Goal: Task Accomplishment & Management: Use online tool/utility

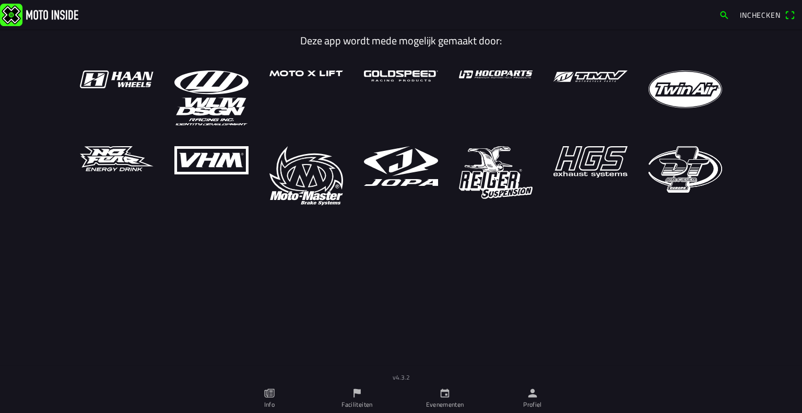
click at [532, 386] on link "Profiel" at bounding box center [532, 398] width 88 height 29
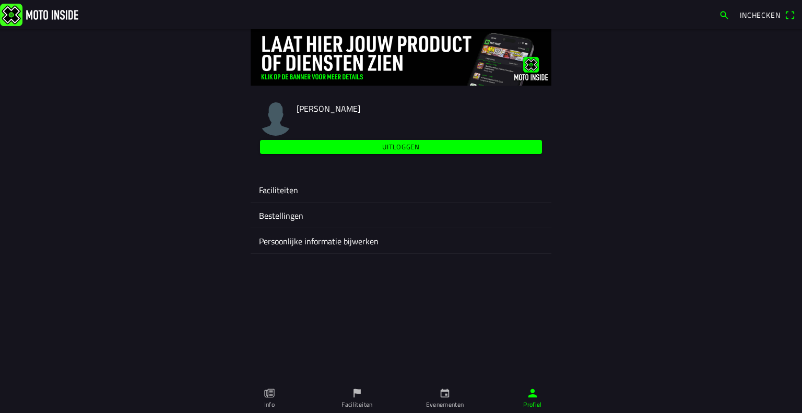
click at [375, 194] on ion-label "Faciliteiten" at bounding box center [401, 190] width 284 height 13
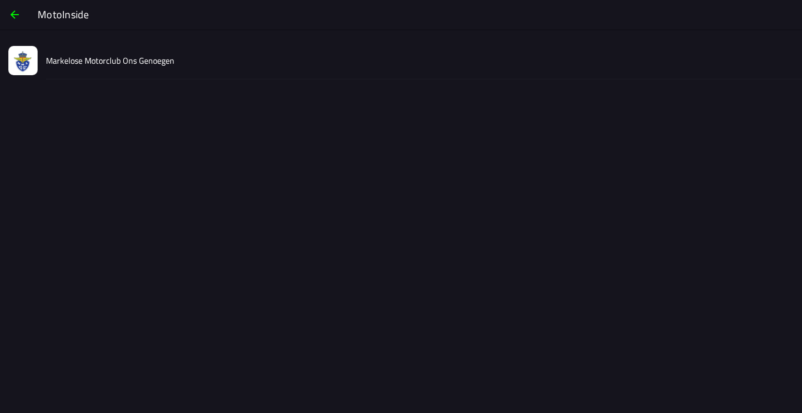
click at [200, 52] on div "Markelose Motorclub Ons Genoegen" at bounding box center [419, 60] width 747 height 37
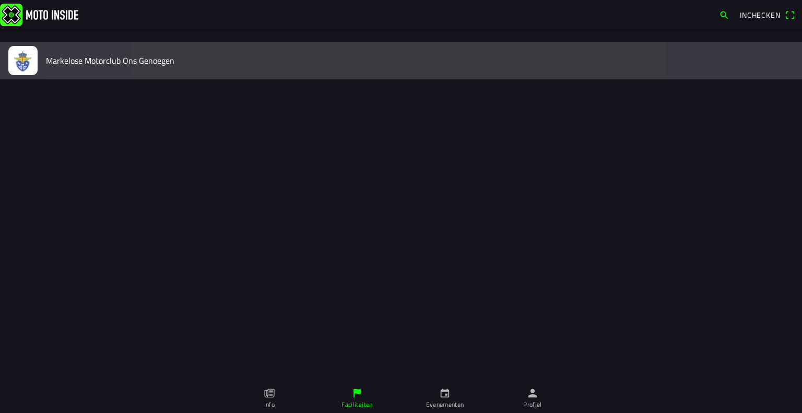
click at [0, 0] on slot "MotoInside Markelose Motorclub Ons Genoegen Inchecken Deze app wordt mede mogel…" at bounding box center [0, 0] width 0 height 0
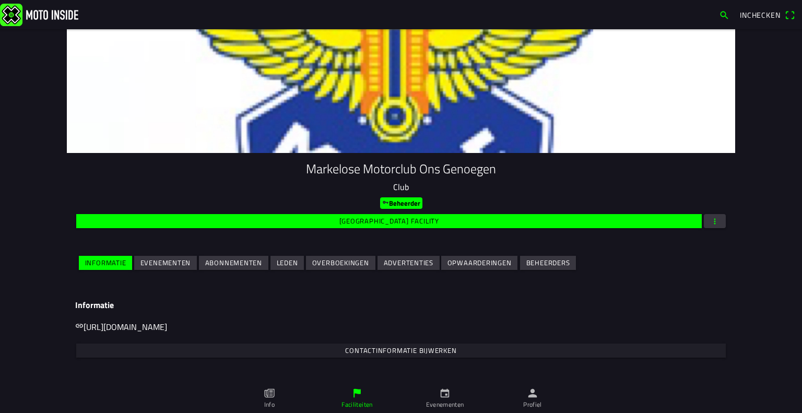
click at [186, 264] on button "Evenementen" at bounding box center [165, 263] width 63 height 14
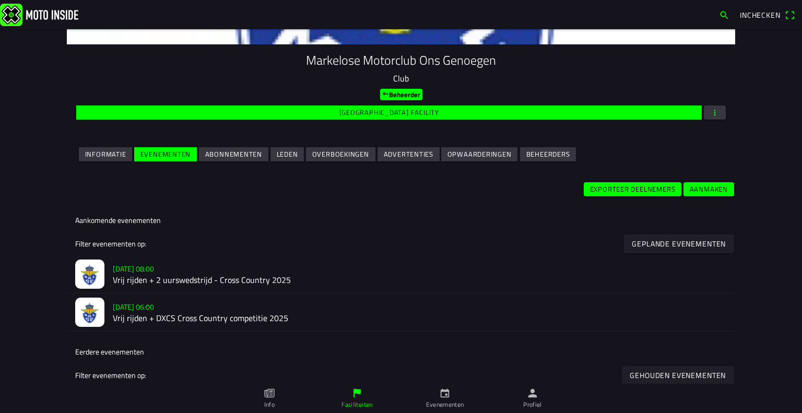
scroll to position [133, 0]
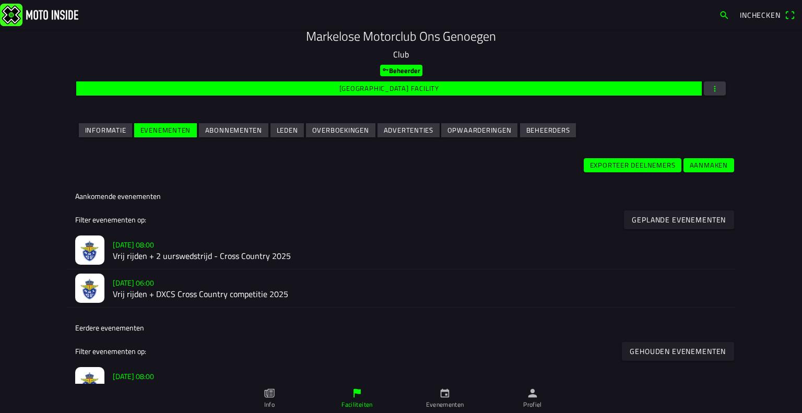
click at [153, 252] on h2 "Vrij rijden + 2 uurswedstrijd - Cross Country 2025" at bounding box center [420, 256] width 614 height 10
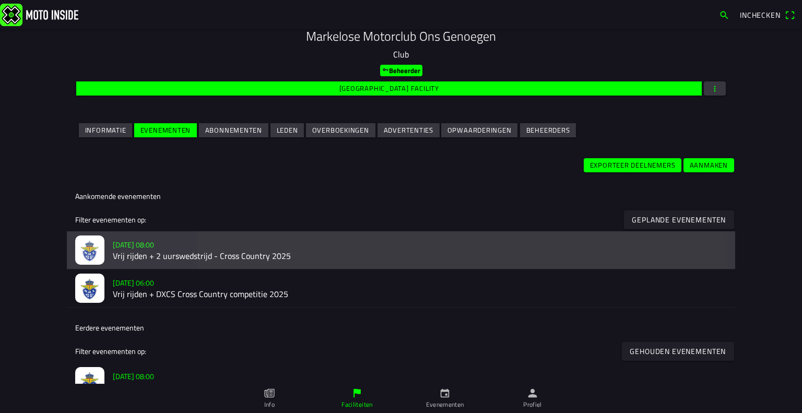
click at [153, 252] on div "Markelose Motorclub Ons Genoegen Club Beheerder Wijzig facility Informatie Even…" at bounding box center [401, 192] width 802 height 384
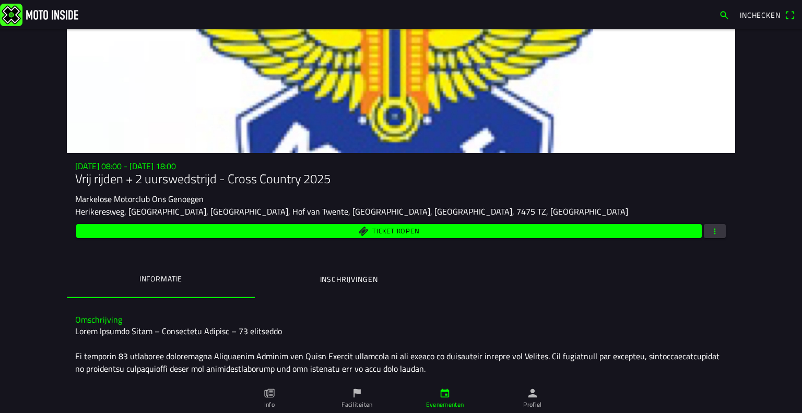
click at [718, 230] on button "button" at bounding box center [715, 231] width 22 height 14
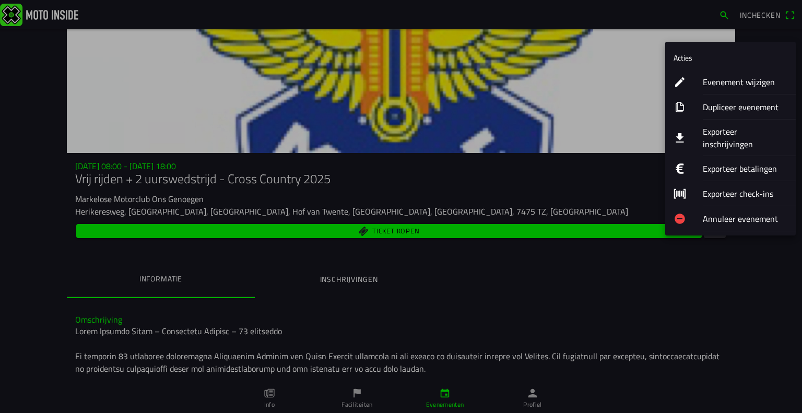
click at [753, 127] on ion-label "Exporteer inschrijvingen" at bounding box center [744, 137] width 85 height 25
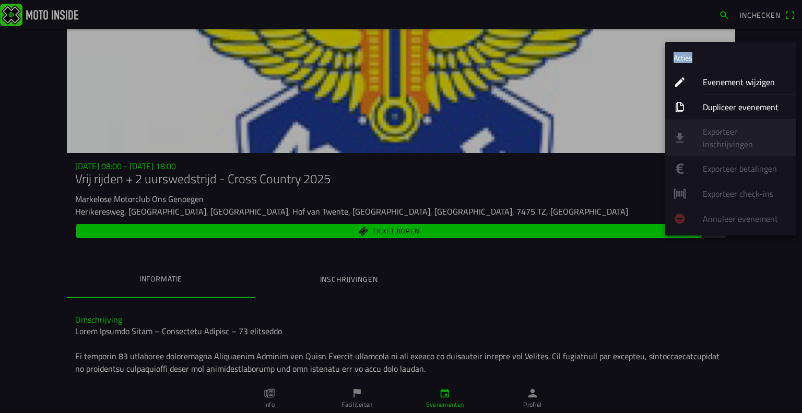
click at [753, 127] on ion-list "Acties Evenement wijzigen Dupliceer evenement Exporteer inschrijvingen Exportee…" at bounding box center [730, 139] width 130 height 194
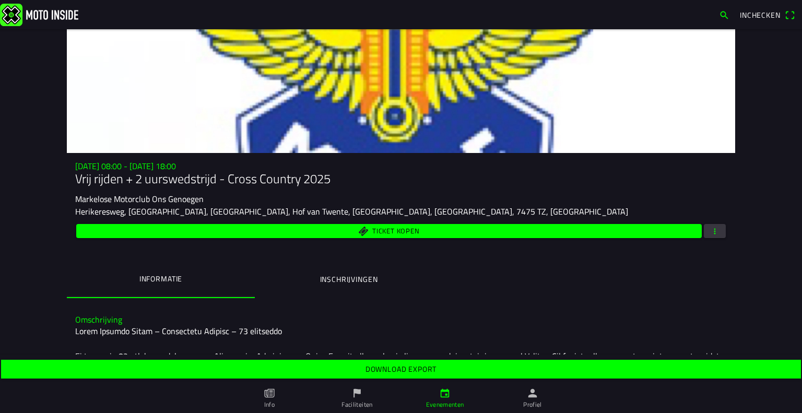
click at [0, 0] on slot "Download export" at bounding box center [0, 0] width 0 height 0
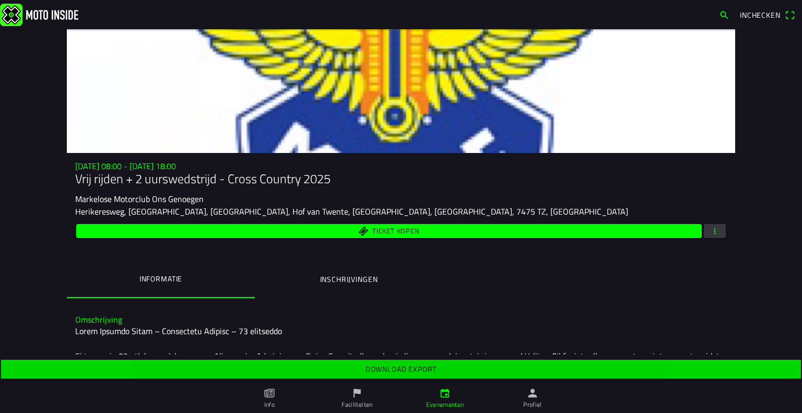
click at [0, 0] on slot "Download export" at bounding box center [0, 0] width 0 height 0
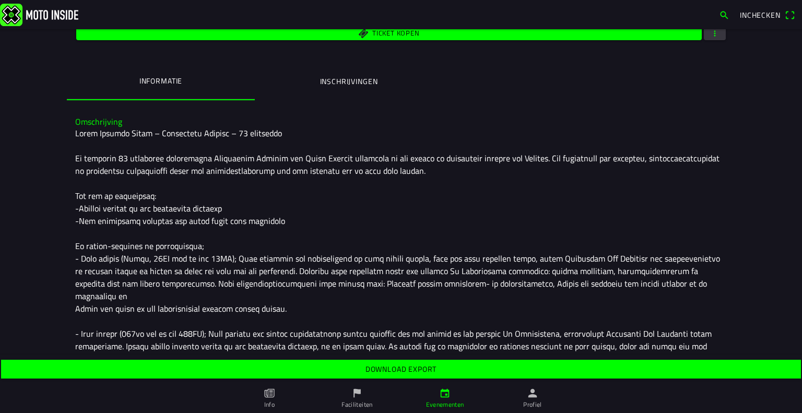
scroll to position [199, 0]
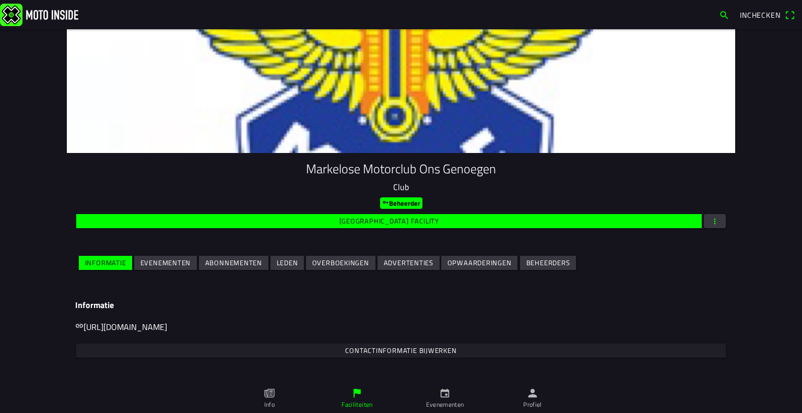
scroll to position [78, 0]
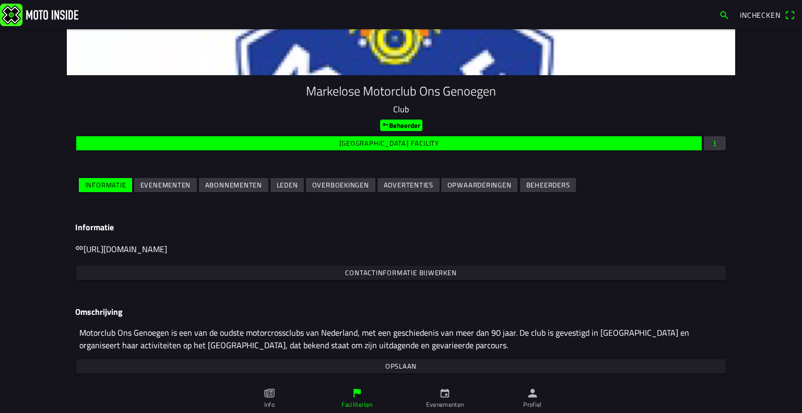
click at [167, 190] on span "Evenementen" at bounding box center [165, 185] width 51 height 14
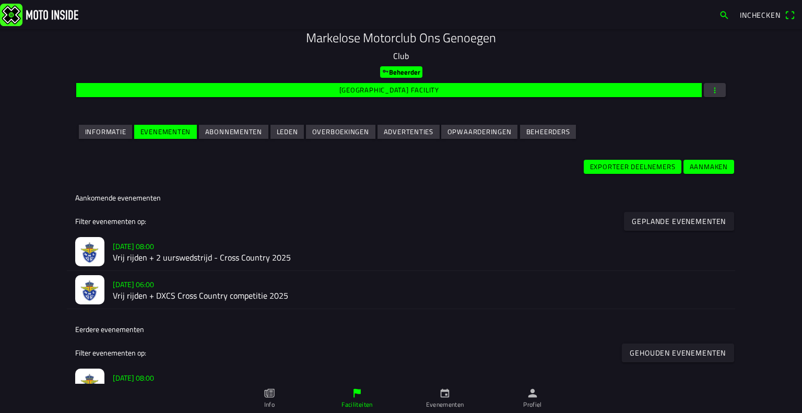
scroll to position [132, 0]
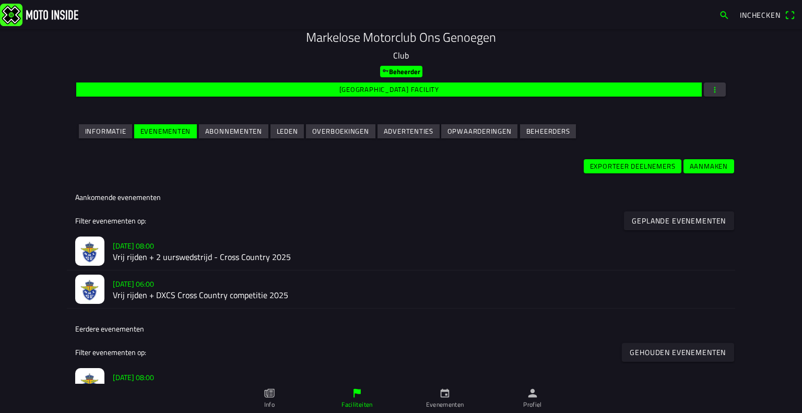
click at [136, 290] on h2 "Vrij rijden + DXCS Cross Country competitie 2025" at bounding box center [420, 295] width 614 height 10
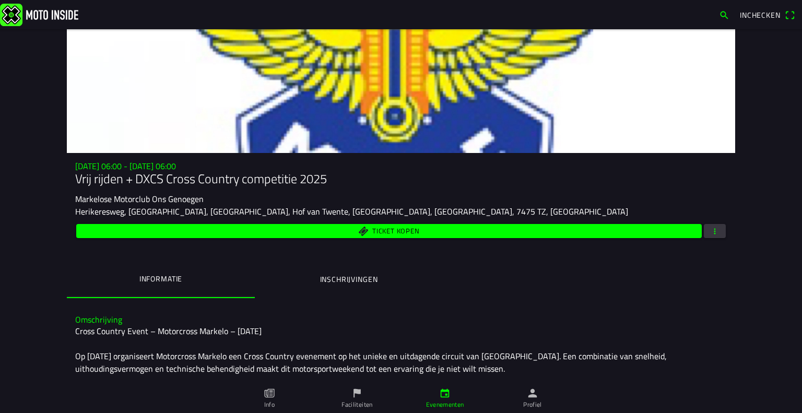
click at [713, 235] on span "button" at bounding box center [714, 231] width 9 height 14
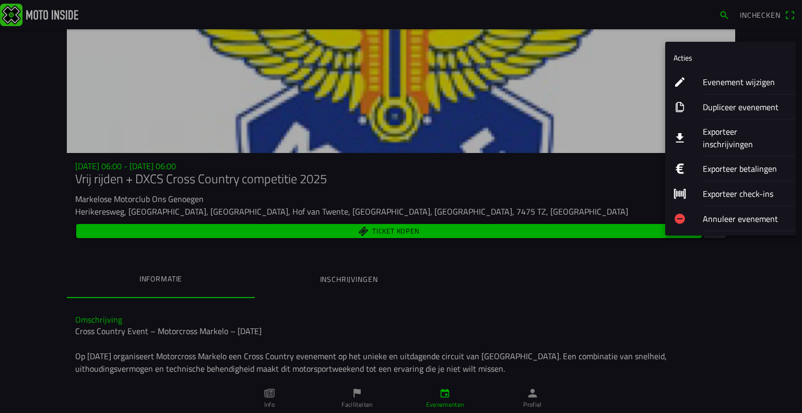
click at [721, 134] on ion-label "Exporteer inschrijvingen" at bounding box center [744, 137] width 85 height 25
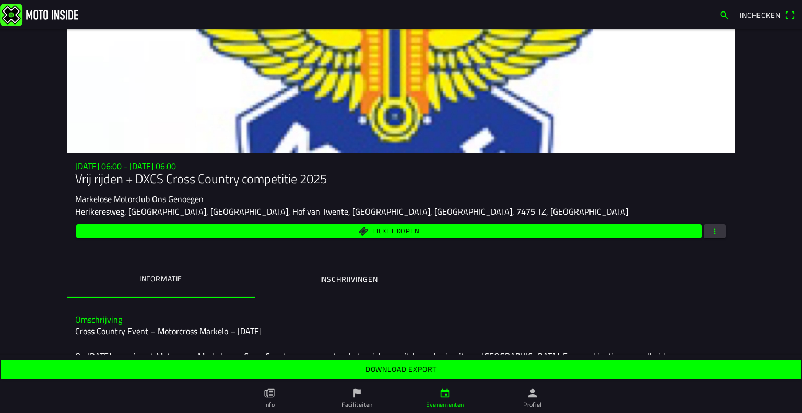
click at [0, 0] on slot "Download export" at bounding box center [0, 0] width 0 height 0
